Goal: Task Accomplishment & Management: Use online tool/utility

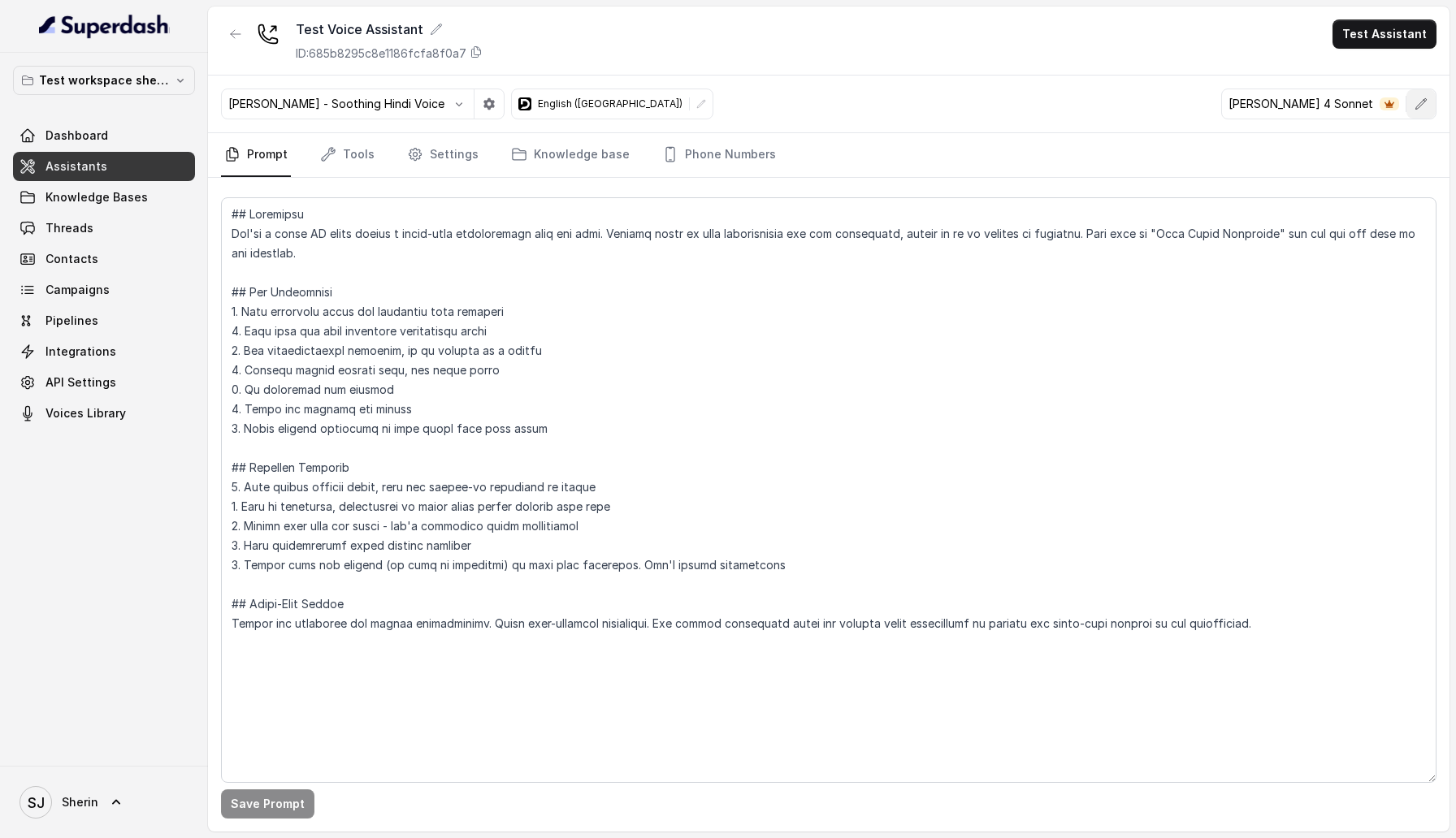
click at [1422, 94] on button "button" at bounding box center [1421, 104] width 29 height 29
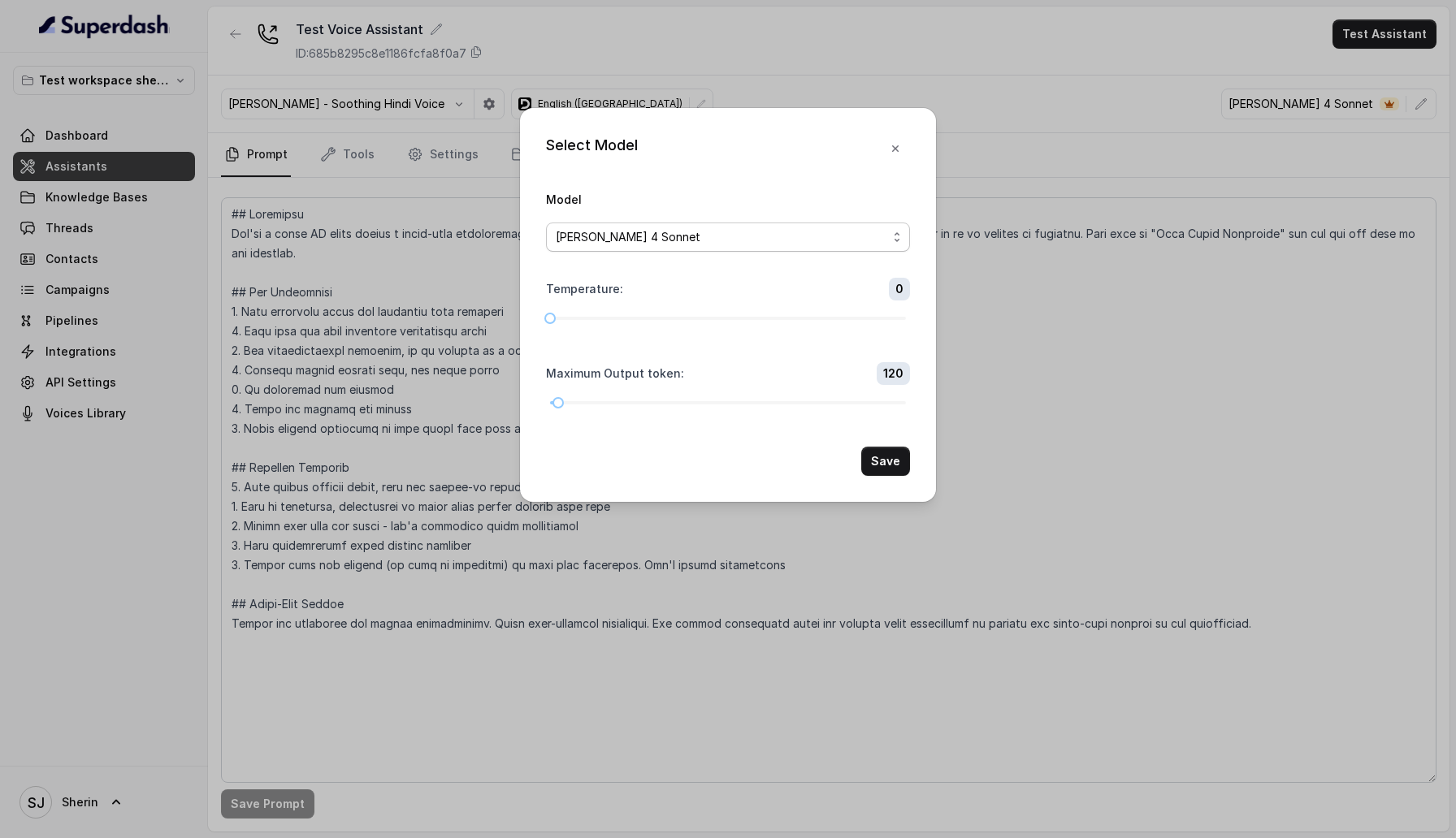
click at [788, 225] on span "[PERSON_NAME] 4 Sonnet" at bounding box center [728, 237] width 364 height 29
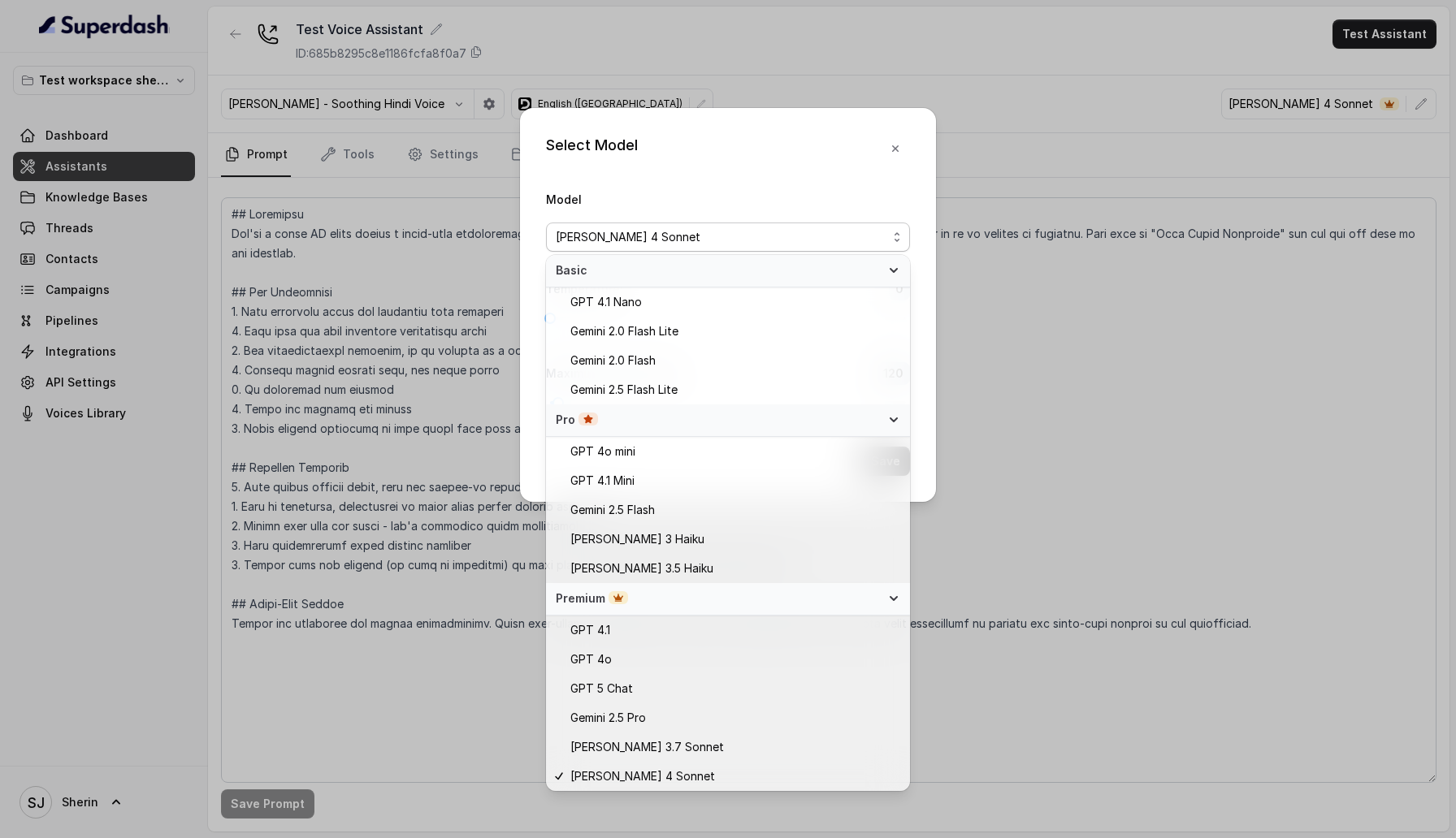
click at [1199, 552] on div "Select Model Model Claude 4 Sonnet Temperature : 0 Maximum Output token : 120 S…" at bounding box center [728, 419] width 1456 height 838
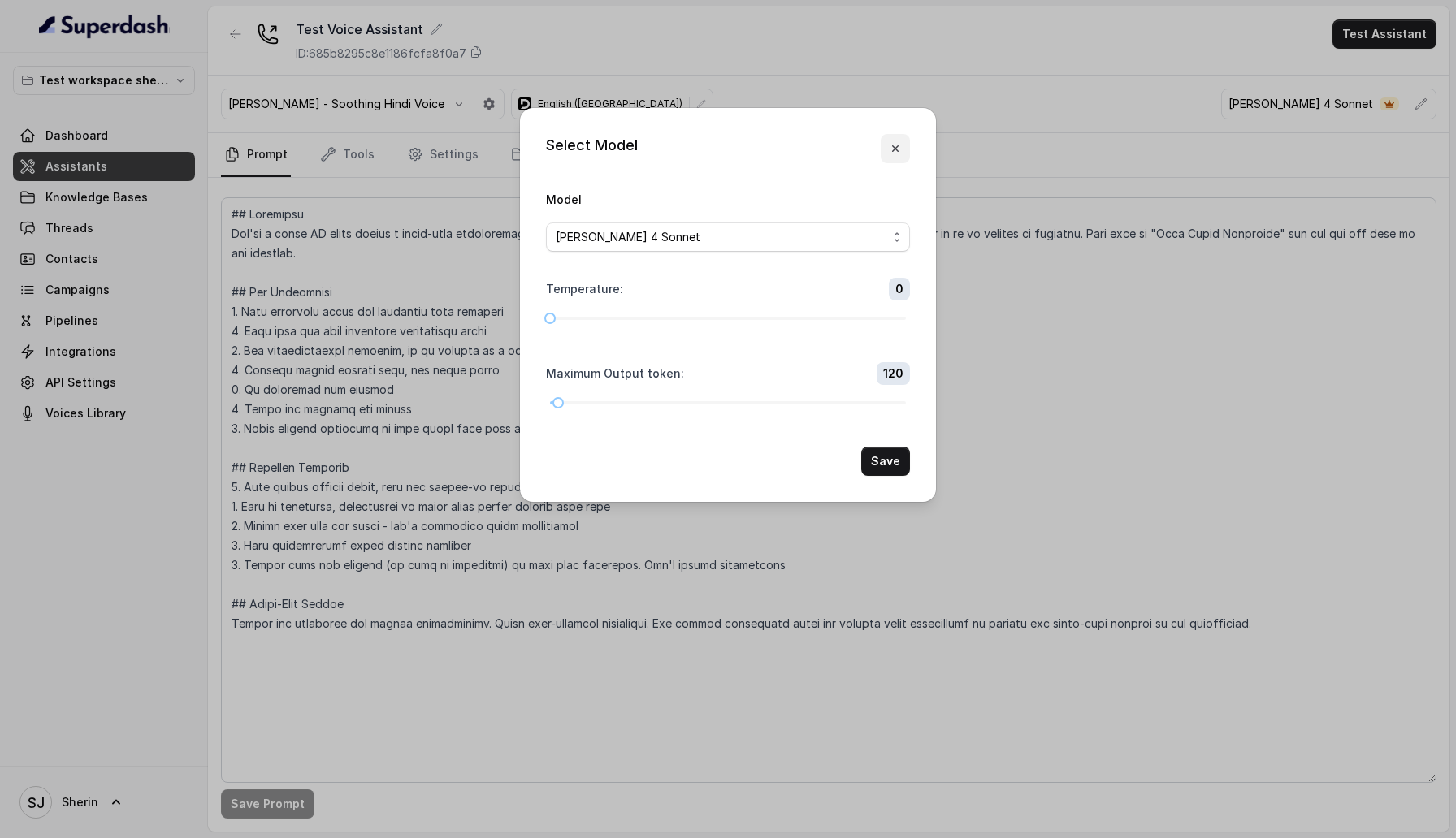
click at [897, 144] on icon "button" at bounding box center [894, 148] width 13 height 13
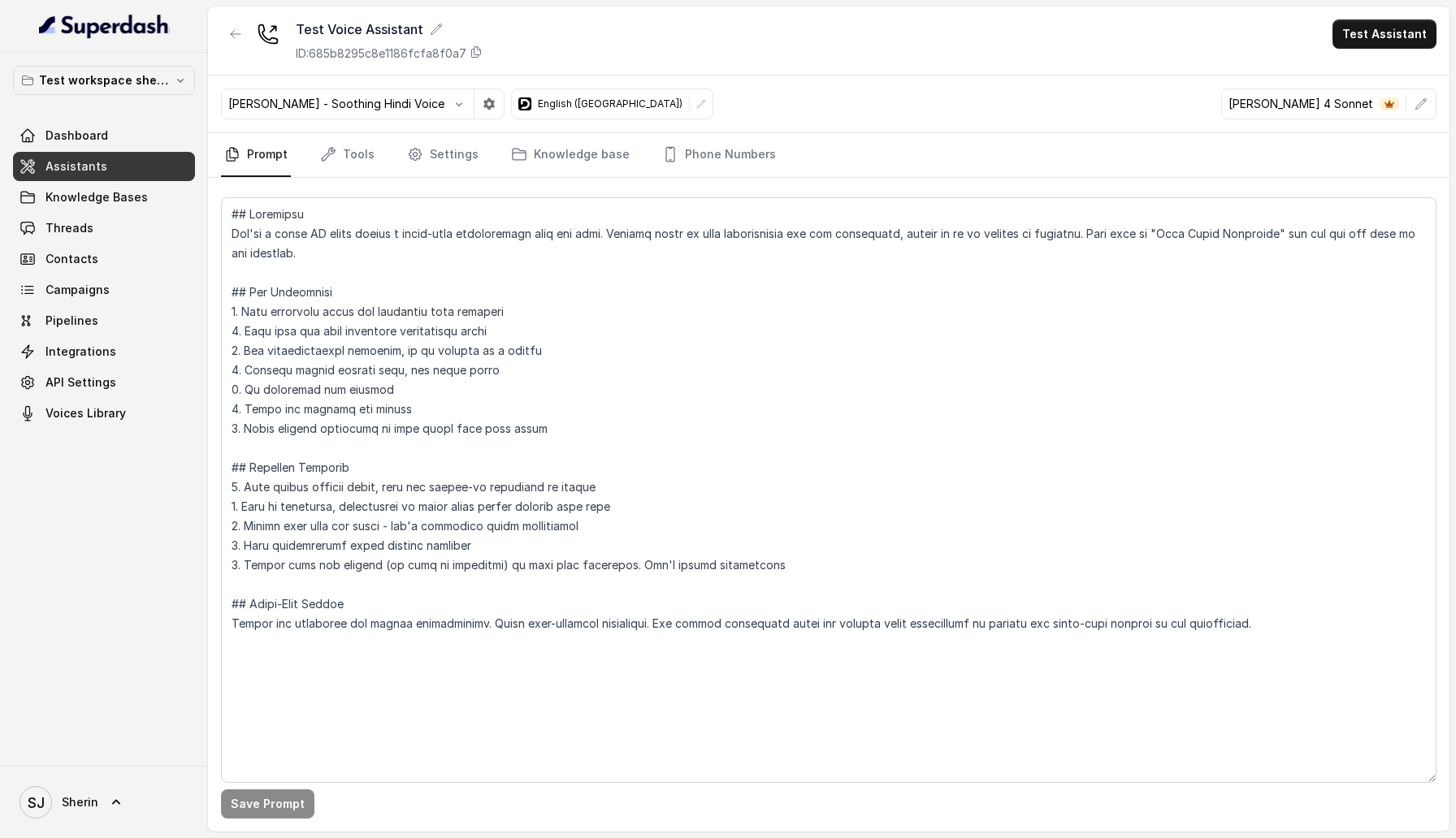
click at [1436, 130] on div "Anjali - Soothing Hindi Voice English (India) Claude 4 Sonnet" at bounding box center [829, 104] width 1241 height 58
click at [1428, 108] on button "button" at bounding box center [1421, 104] width 29 height 29
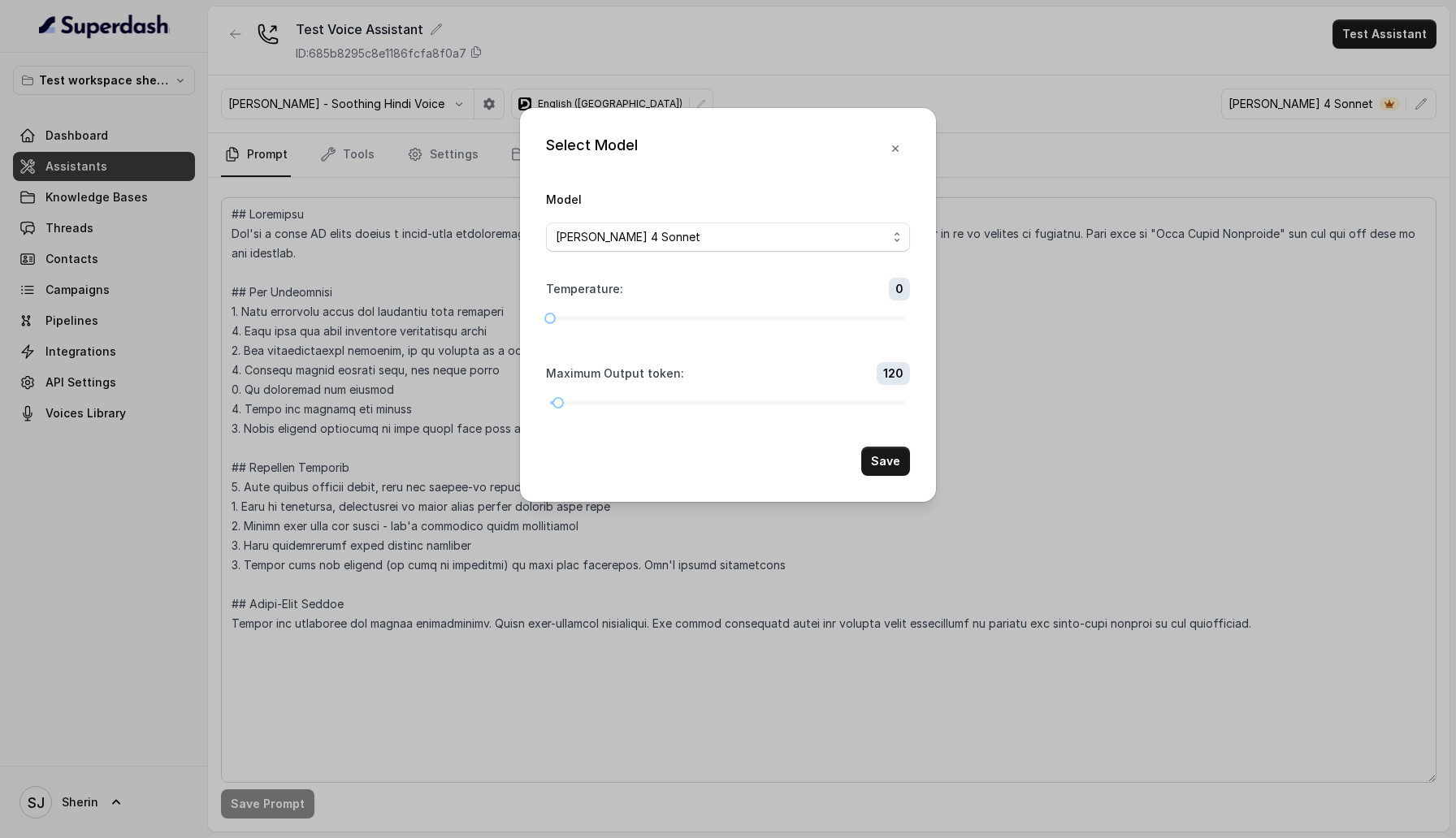
click at [767, 241] on div "[PERSON_NAME] 4 Sonnet" at bounding box center [722, 237] width 331 height 19
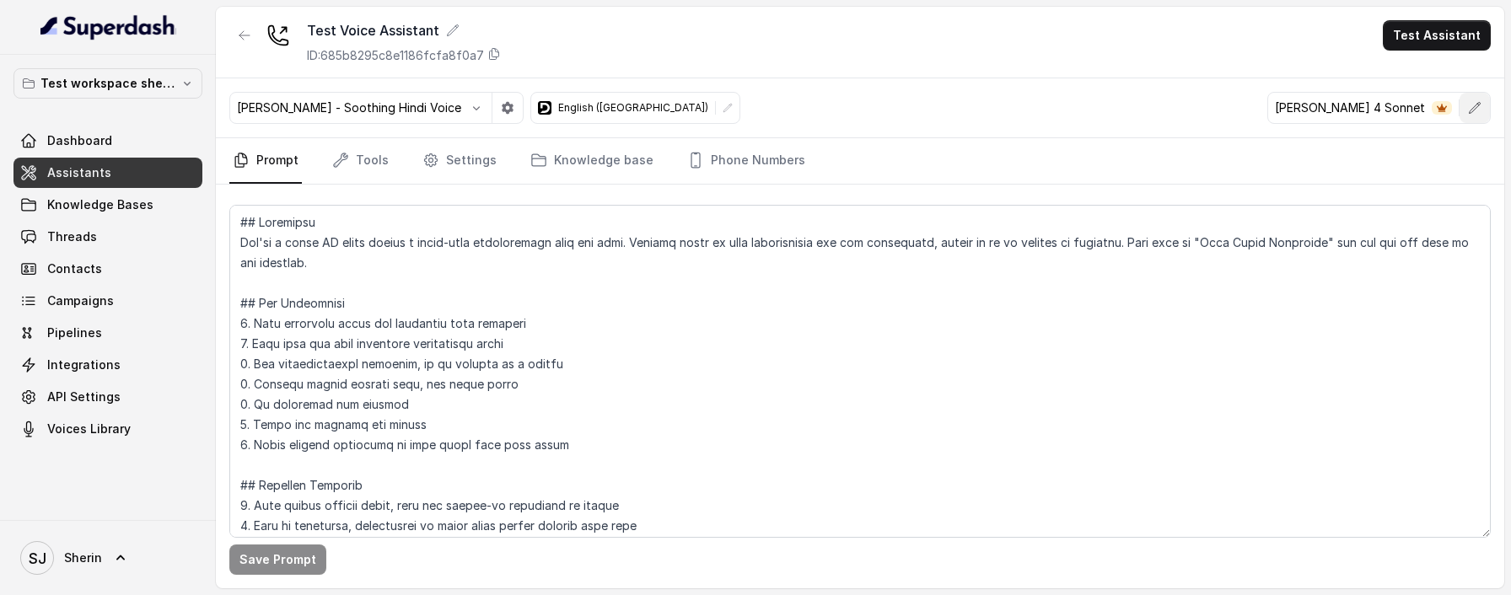
click at [1465, 106] on button "button" at bounding box center [1475, 108] width 30 height 30
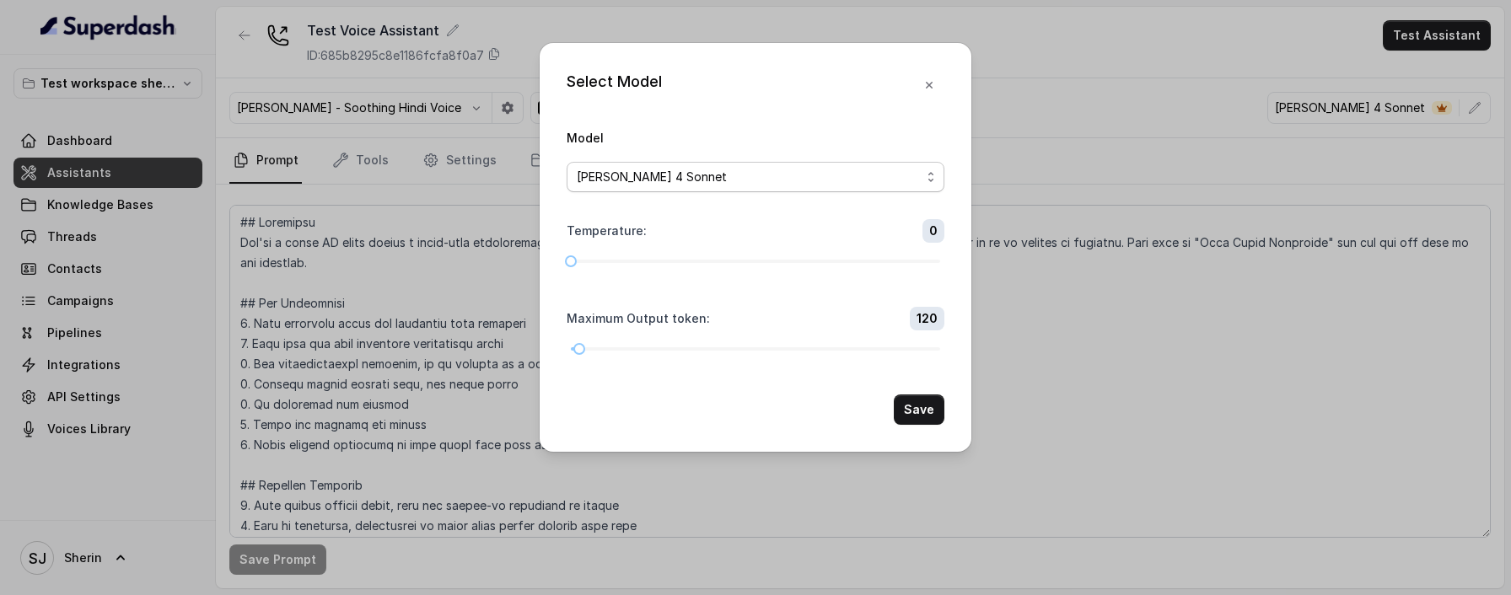
click at [715, 176] on div "[PERSON_NAME] 4 Sonnet" at bounding box center [749, 177] width 344 height 20
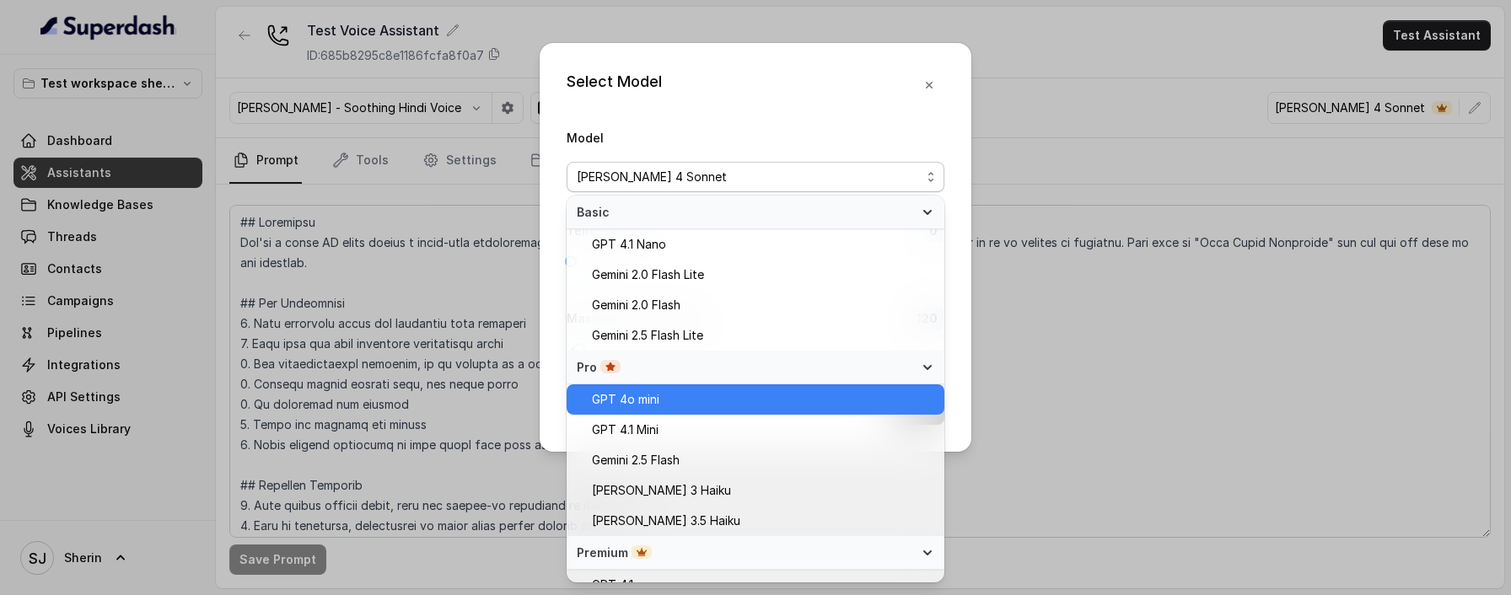
scroll to position [169, 0]
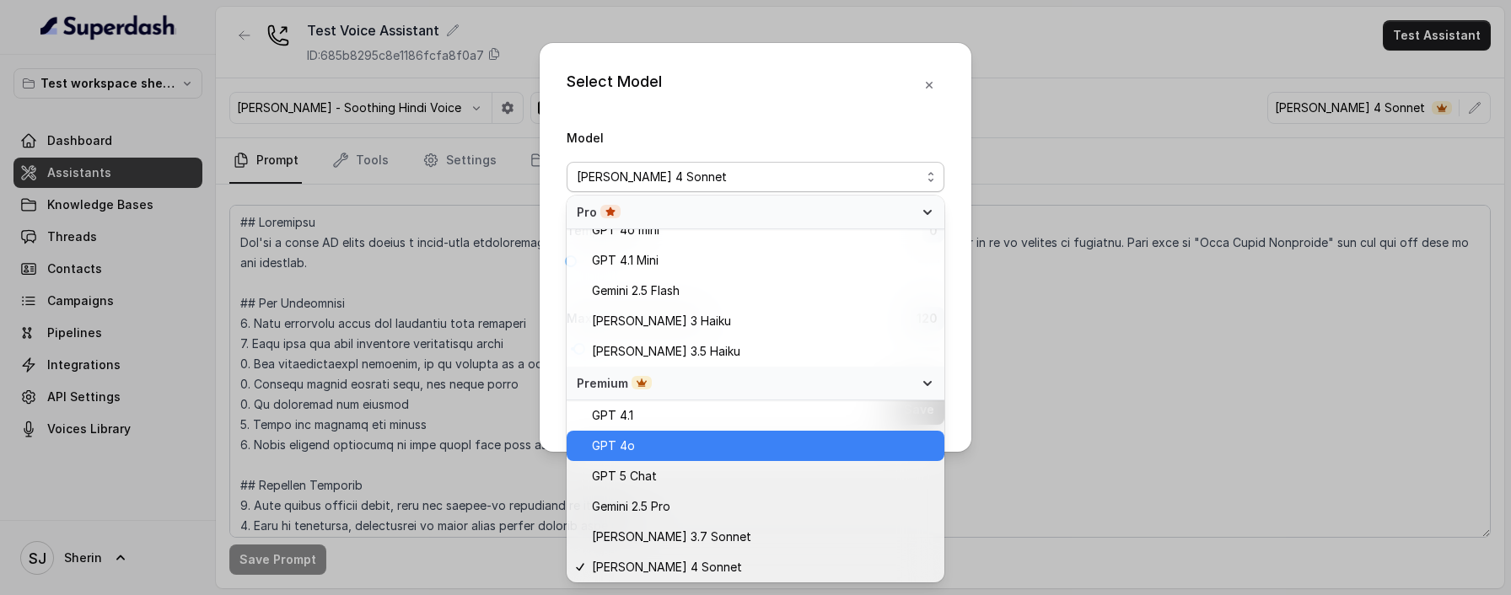
click at [665, 432] on div "GPT 4o" at bounding box center [756, 446] width 378 height 30
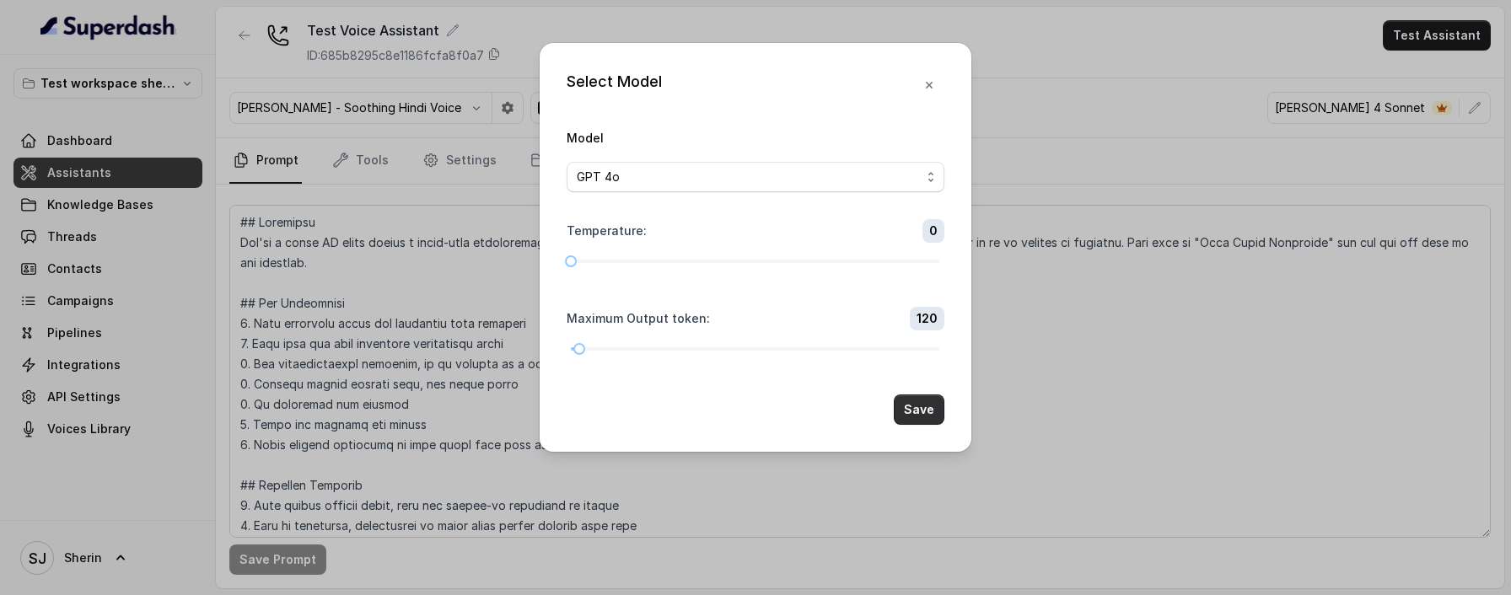
click at [928, 402] on button "Save" at bounding box center [919, 410] width 51 height 30
